Goal: Task Accomplishment & Management: Complete application form

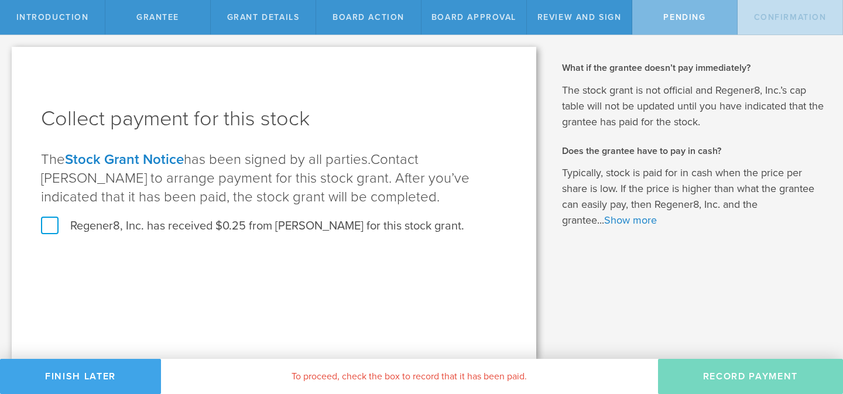
click at [101, 386] on button "Finish Later" at bounding box center [80, 376] width 161 height 35
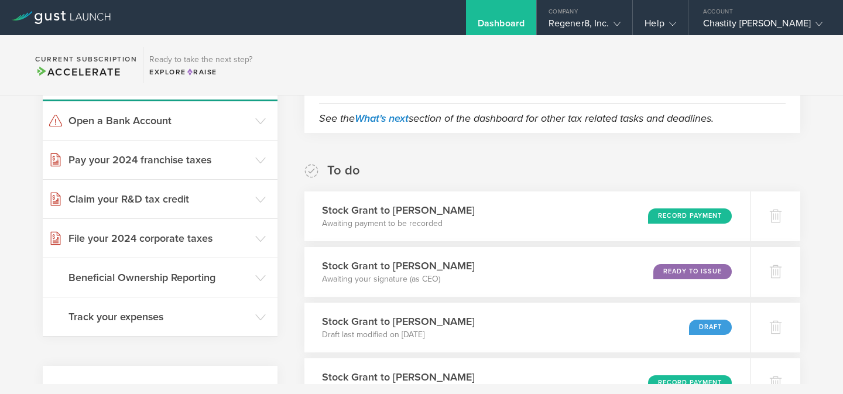
scroll to position [139, 0]
click at [483, 262] on div "Stock Grant to [PERSON_NAME] Awaiting your signature (as CEO) Ready to Issue" at bounding box center [527, 271] width 456 height 51
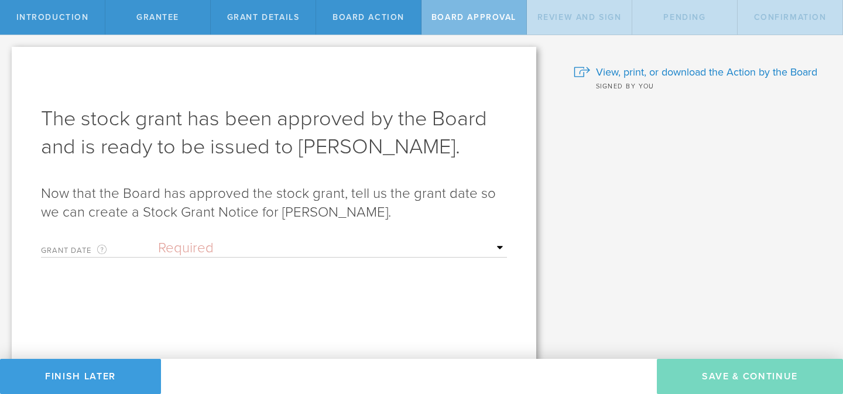
click at [343, 248] on select "Required Upon grantee's signature A specific date" at bounding box center [332, 249] width 349 height 18
click at [158, 240] on select "Required Upon grantee's signature A specific date" at bounding box center [332, 249] width 349 height 18
click at [313, 291] on input "text" at bounding box center [332, 289] width 349 height 18
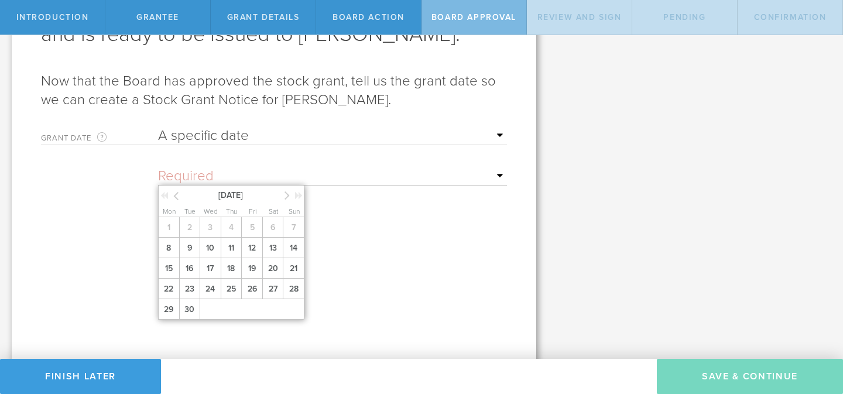
scroll to position [117, 0]
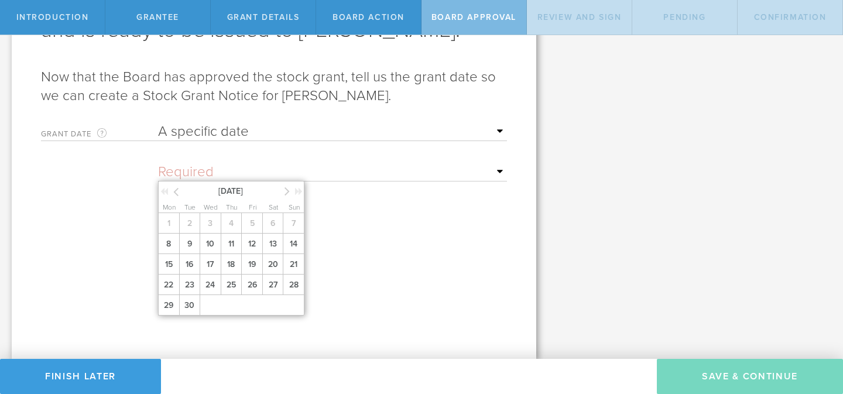
click at [269, 128] on select "Required Upon grantee's signature A specific date" at bounding box center [332, 132] width 349 height 18
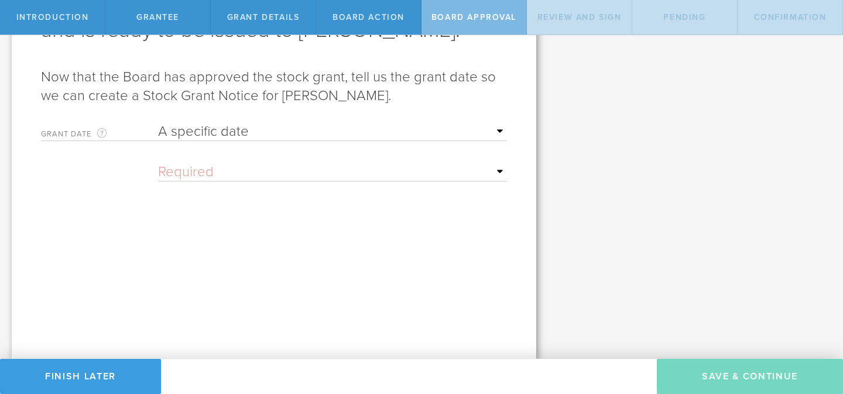
select select "uponGranteeSignature"
click at [158, 123] on select "Required Upon grantee's signature A specific date" at bounding box center [332, 132] width 349 height 18
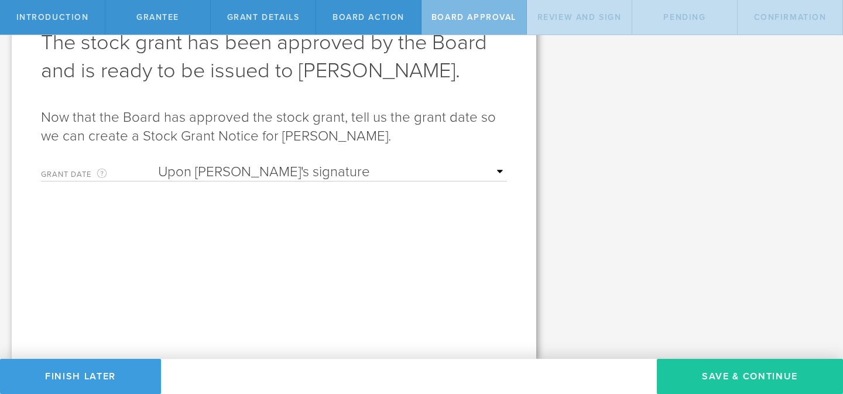
click at [759, 375] on button "Save & Continue" at bounding box center [750, 376] width 186 height 35
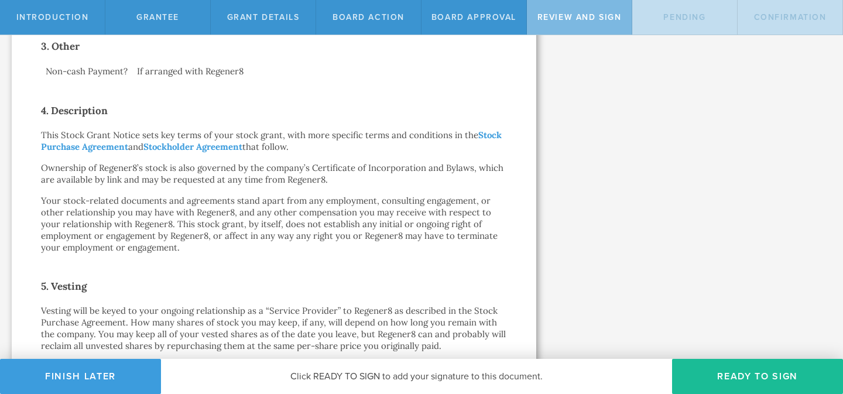
scroll to position [196, 0]
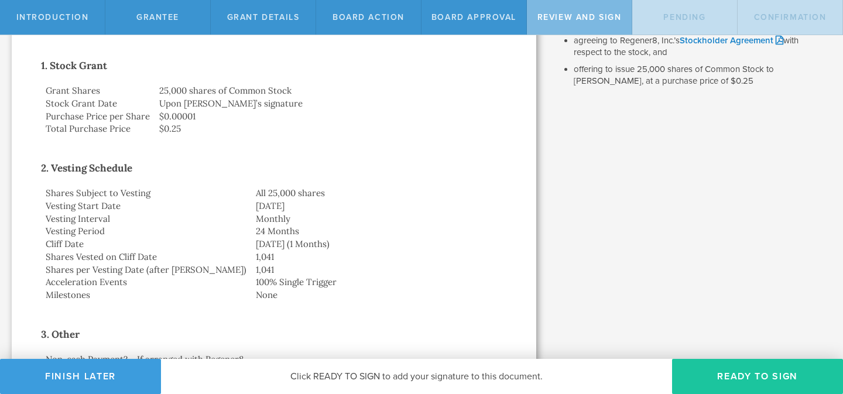
click at [738, 382] on button "Ready to Sign" at bounding box center [757, 376] width 171 height 35
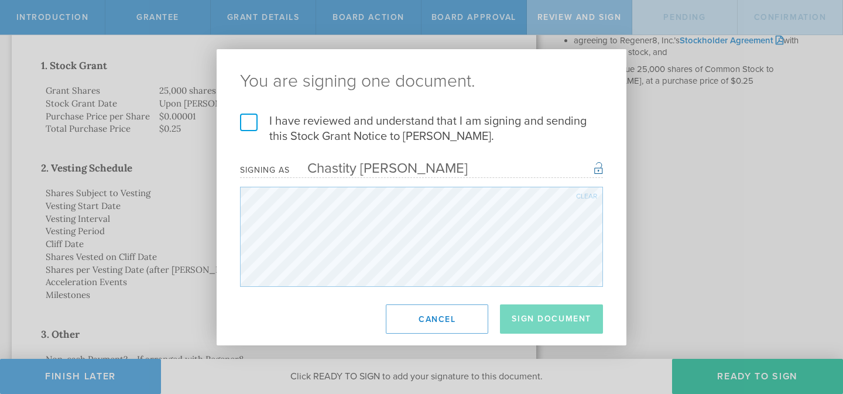
click at [248, 123] on label "I have reviewed and understand that I am signing and sending this Stock Grant N…" at bounding box center [421, 129] width 363 height 30
click at [0, 0] on input "I have reviewed and understand that I am signing and sending this Stock Grant N…" at bounding box center [0, 0] width 0 height 0
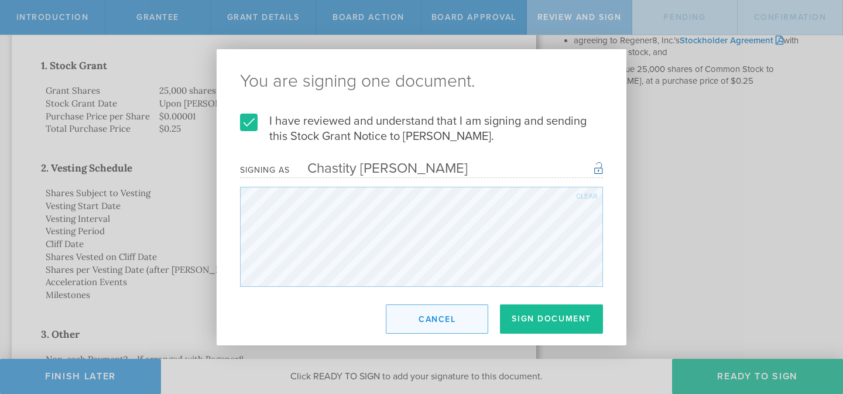
click at [449, 321] on button "Cancel" at bounding box center [437, 319] width 102 height 29
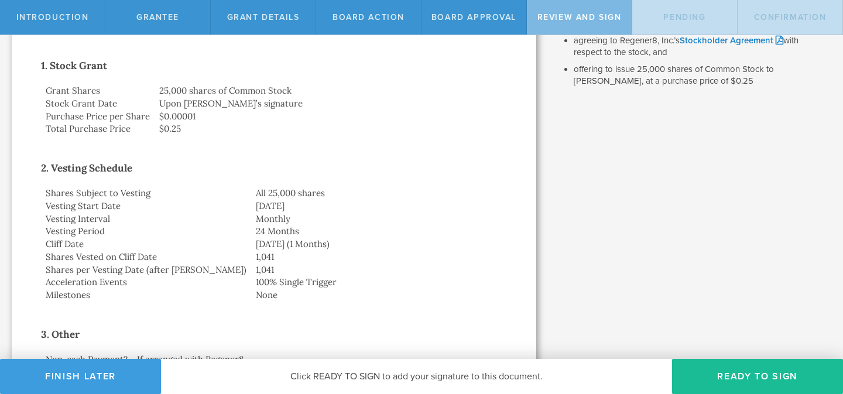
click at [45, 11] on div "Introduction" at bounding box center [52, 17] width 105 height 35
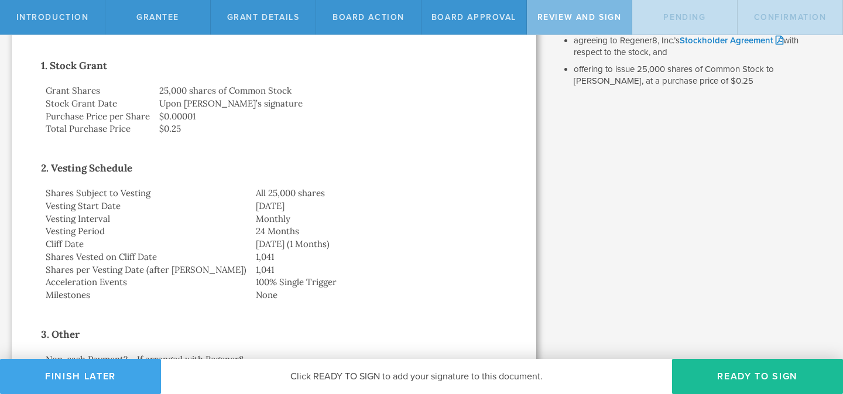
click at [71, 368] on button "Finish Later" at bounding box center [80, 376] width 161 height 35
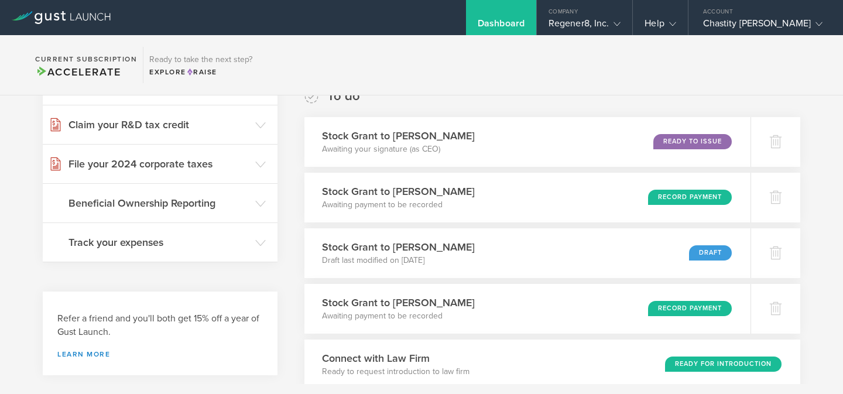
scroll to position [223, 0]
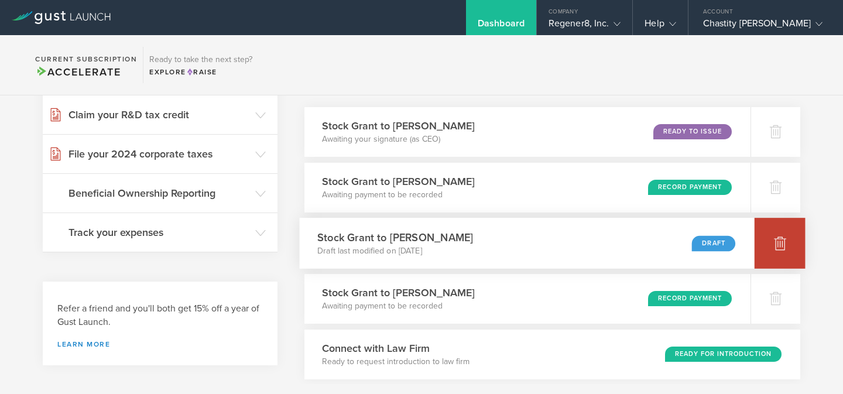
click at [789, 245] on div at bounding box center [780, 243] width 51 height 51
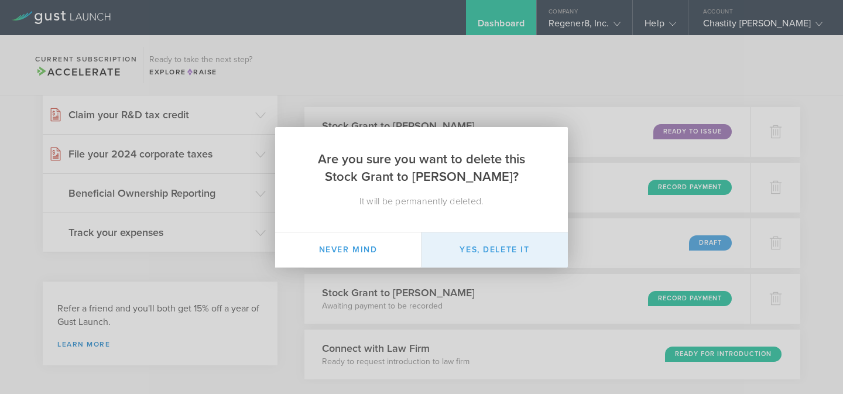
click at [519, 247] on button "Yes, delete it" at bounding box center [495, 250] width 146 height 35
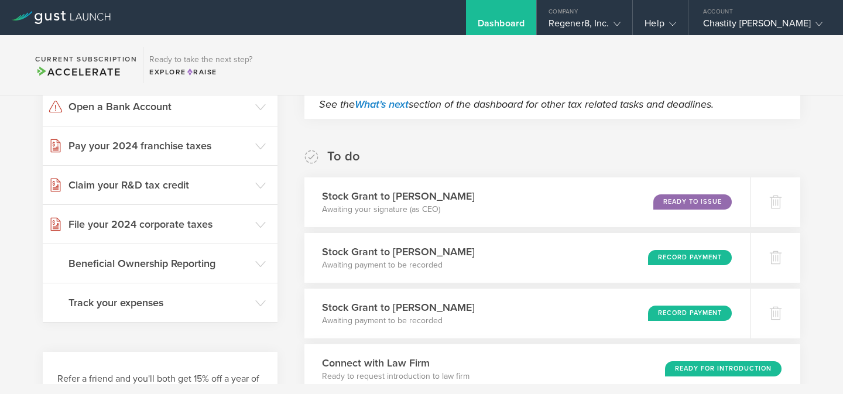
scroll to position [143, 0]
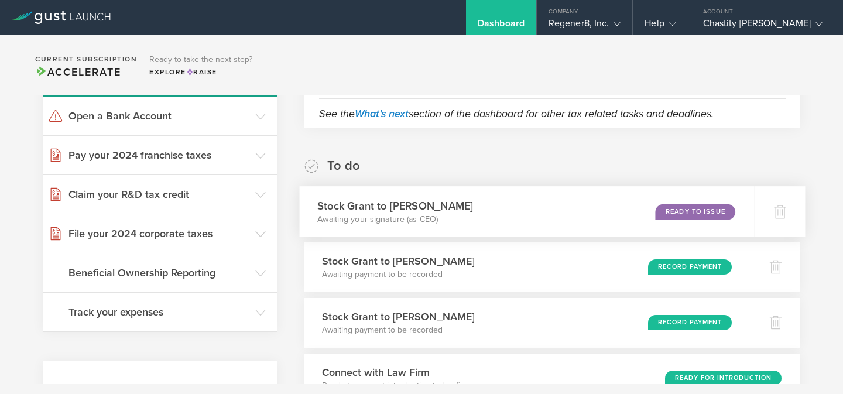
click at [515, 221] on div "Stock Grant to Peter Halperin Awaiting your signature (as CEO) Ready to Issue" at bounding box center [527, 211] width 456 height 51
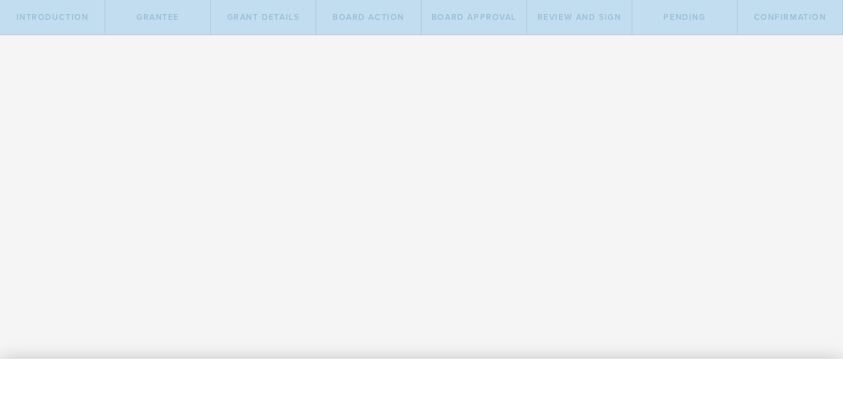
select select "uponGranteeSignature"
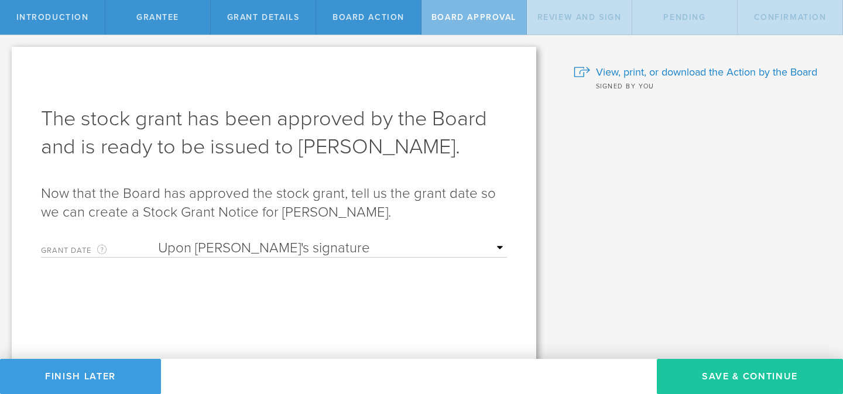
click at [745, 383] on button "Save & Continue" at bounding box center [750, 376] width 186 height 35
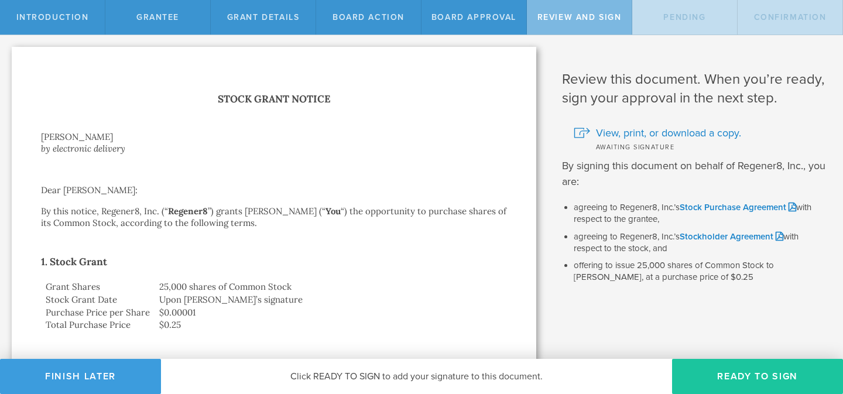
click at [742, 374] on button "Ready to Sign" at bounding box center [757, 376] width 171 height 35
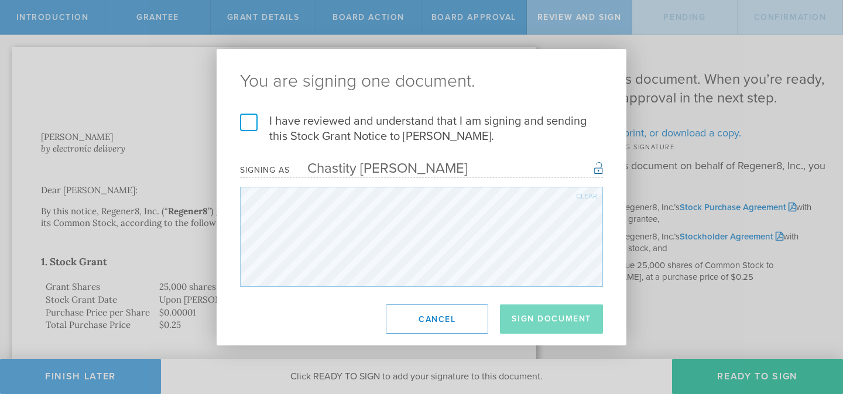
click at [247, 120] on label "I have reviewed and understand that I am signing and sending this Stock Grant N…" at bounding box center [421, 129] width 363 height 30
click at [0, 0] on input "I have reviewed and understand that I am signing and sending this Stock Grant N…" at bounding box center [0, 0] width 0 height 0
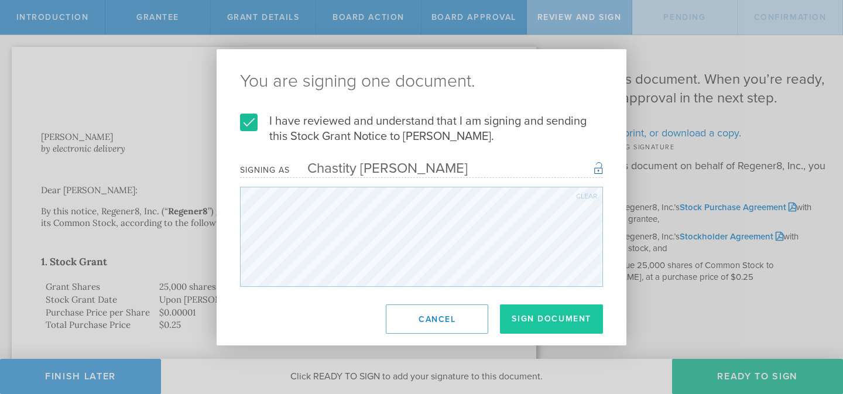
click at [541, 326] on button "Sign Document" at bounding box center [551, 319] width 103 height 29
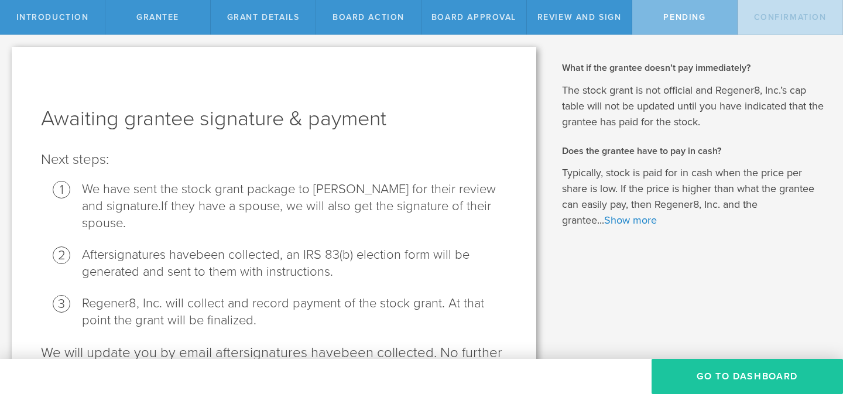
click at [725, 377] on button "Go To Dashboard" at bounding box center [748, 376] width 192 height 35
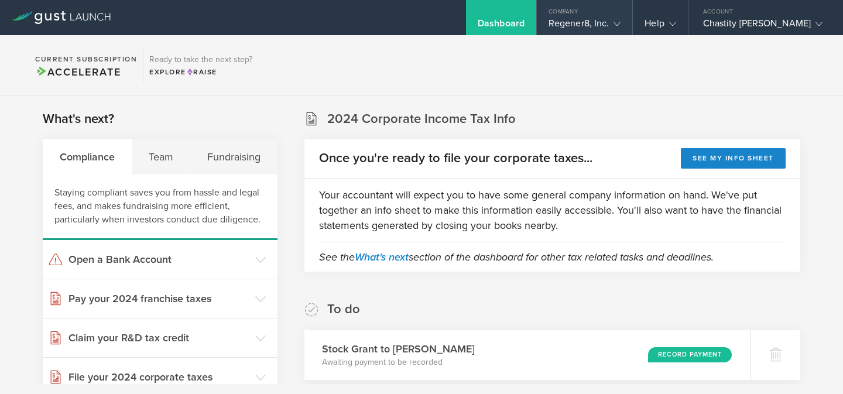
click at [594, 23] on div "Regener8, Inc." at bounding box center [585, 27] width 72 height 18
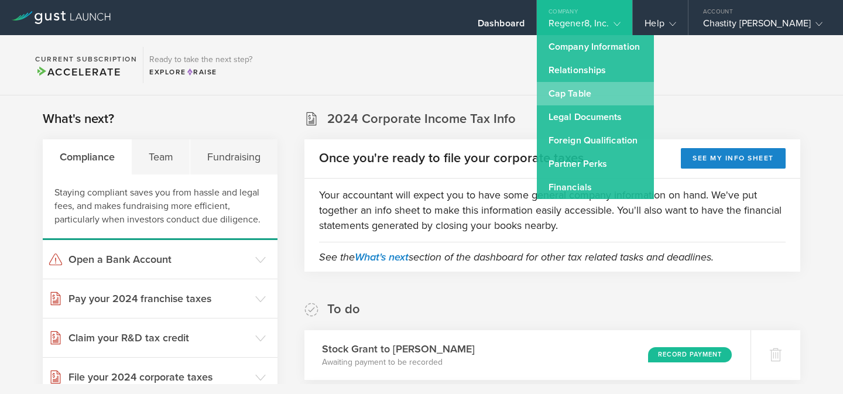
click at [577, 94] on link "Cap Table" at bounding box center [595, 93] width 117 height 23
